Goal: Information Seeking & Learning: Learn about a topic

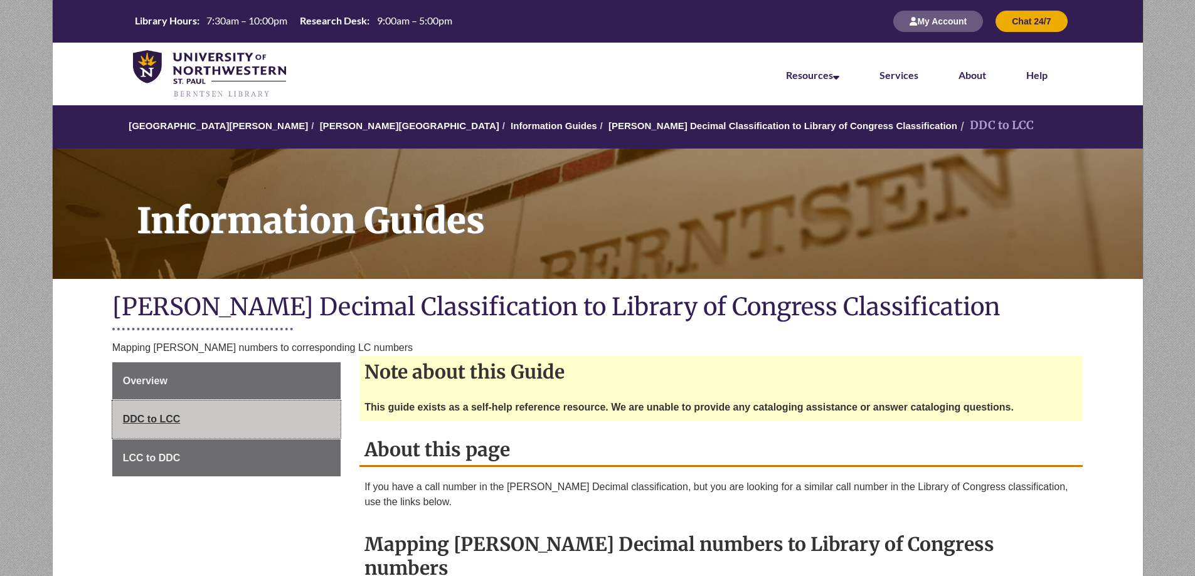
scroll to position [63, 0]
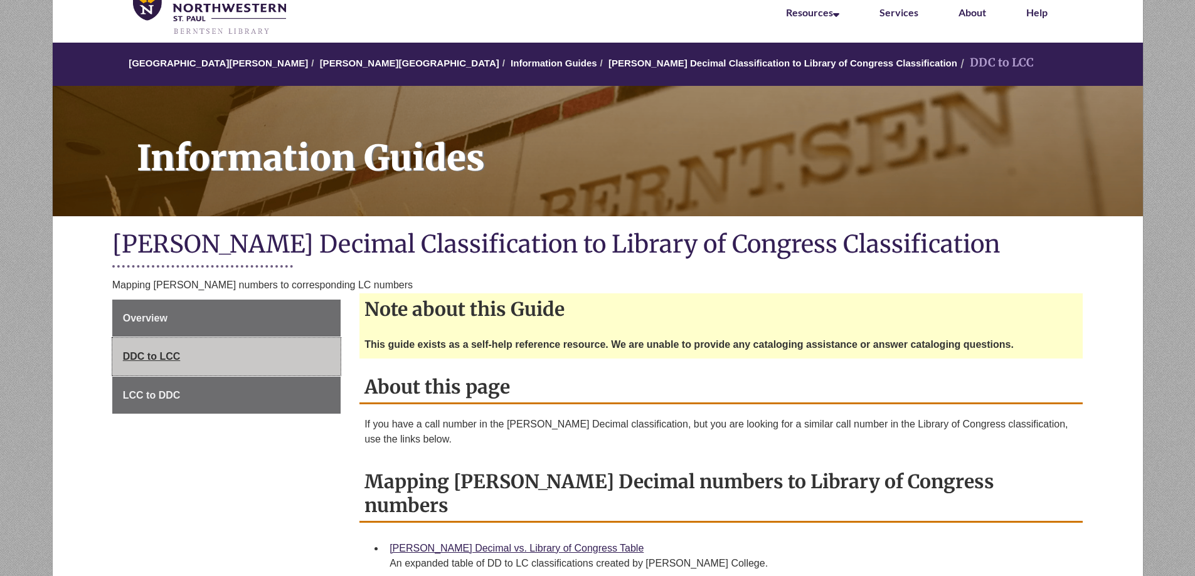
click at [161, 351] on link "DDC to LCC" at bounding box center [226, 357] width 228 height 38
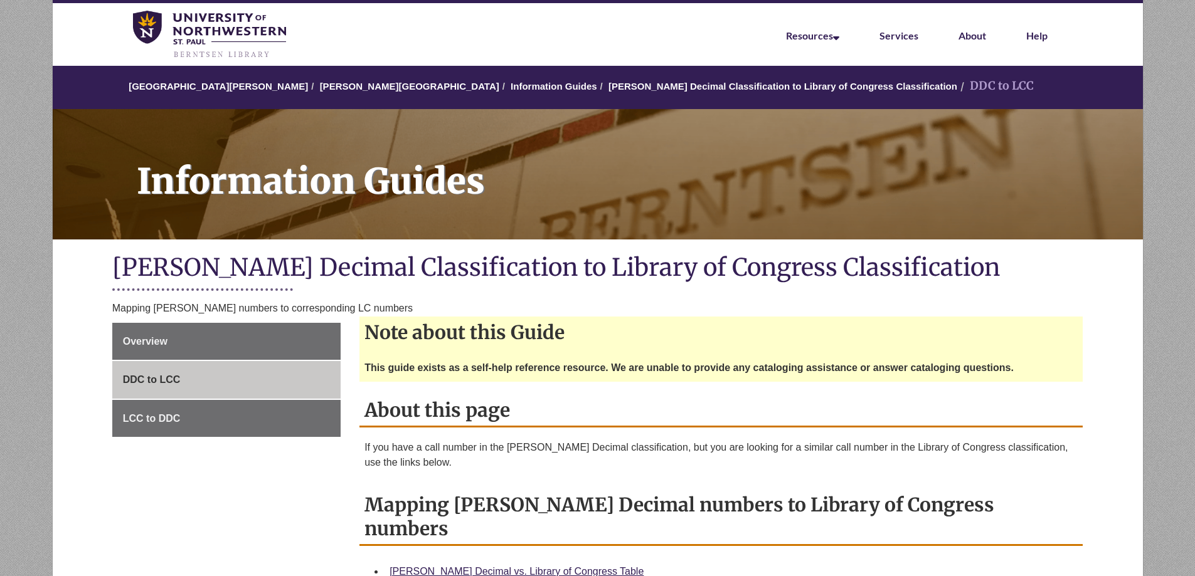
scroll to position [188, 0]
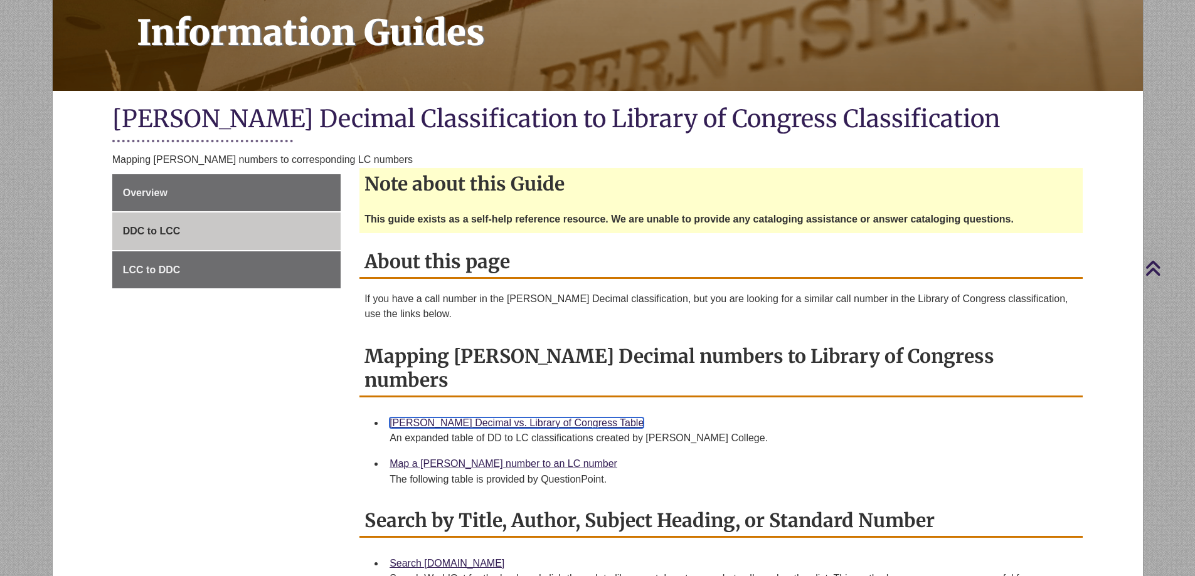
click at [517, 418] on link "[PERSON_NAME] Decimal vs. Library of Congress Table" at bounding box center [516, 423] width 254 height 11
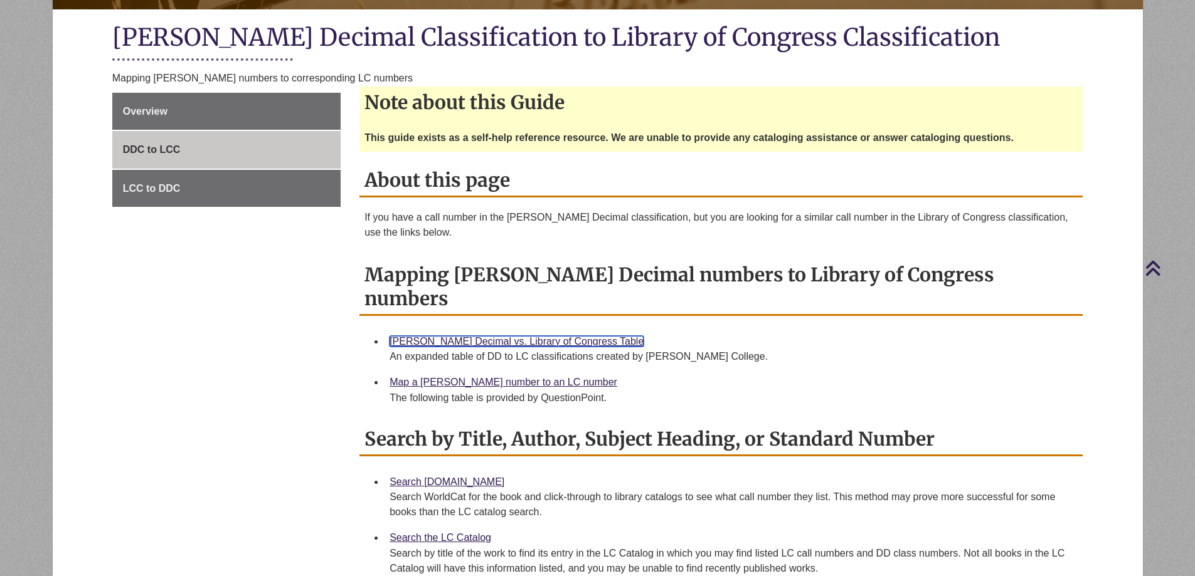
scroll to position [314, 0]
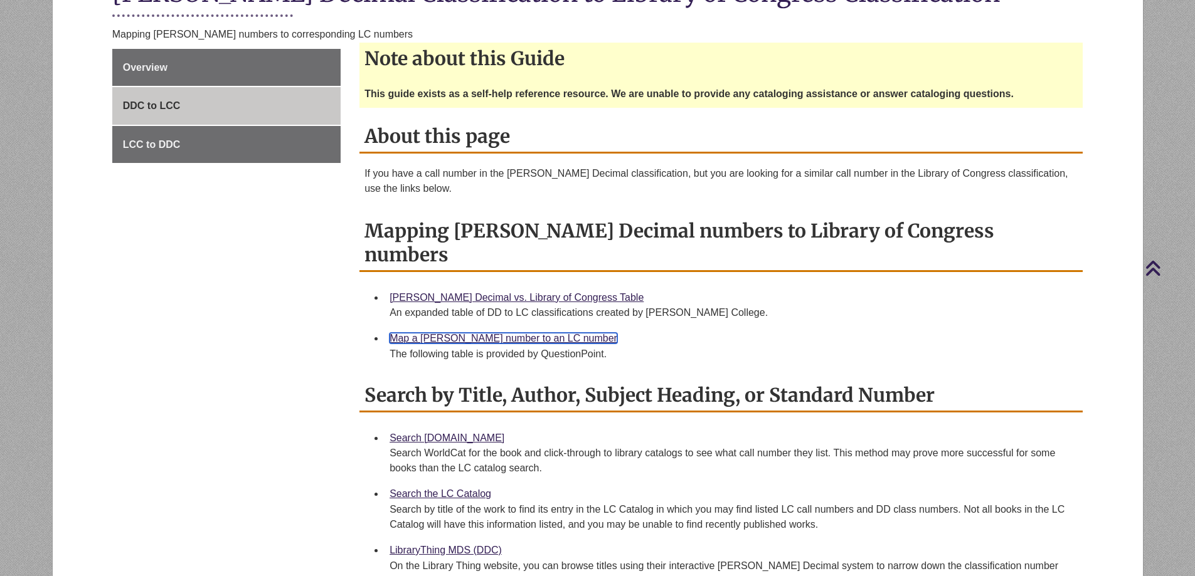
click at [455, 333] on link "Map a [PERSON_NAME] number to an LC number" at bounding box center [503, 338] width 228 height 11
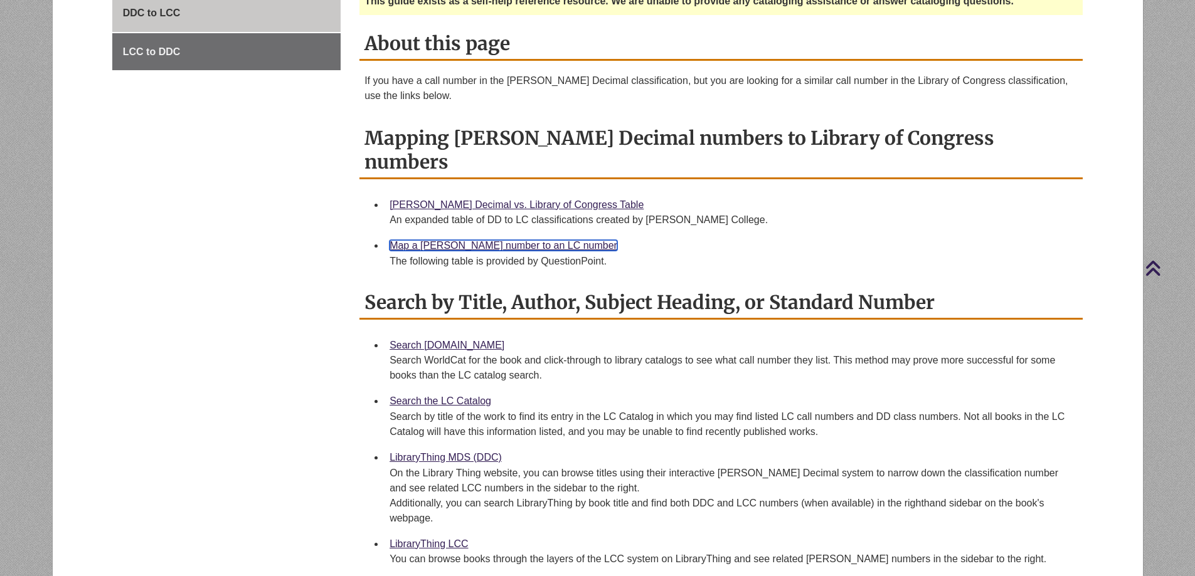
scroll to position [502, 0]
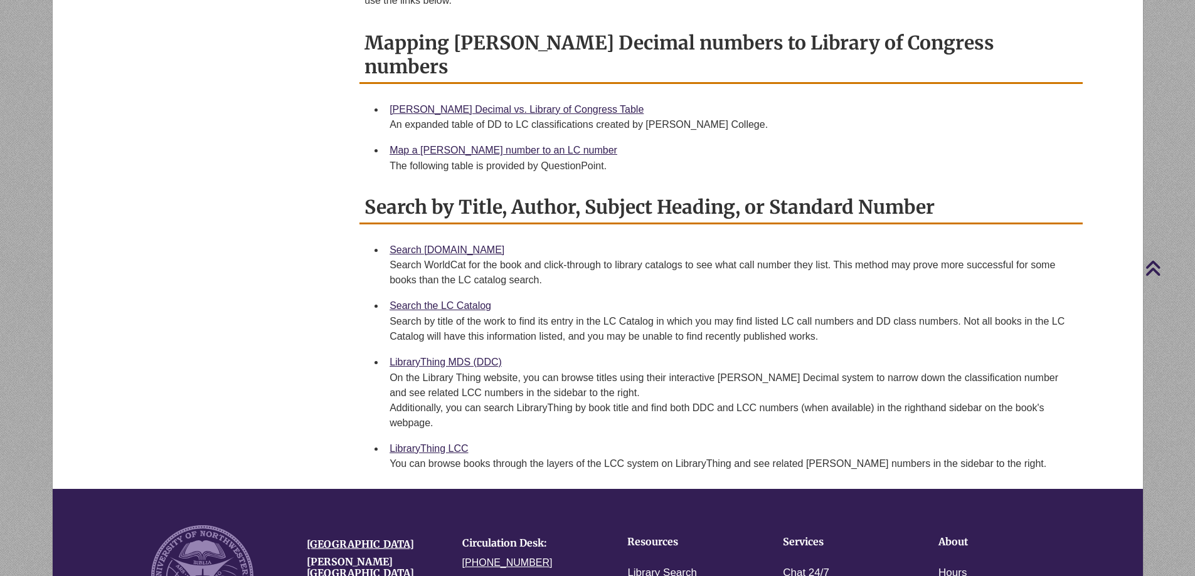
click at [430, 441] on div "LibraryThing LCC You can browse books through the layers of the LCC system on L…" at bounding box center [730, 456] width 683 height 31
click at [432, 443] on link "LibraryThing LCC" at bounding box center [428, 448] width 78 height 11
